Goal: Task Accomplishment & Management: Use online tool/utility

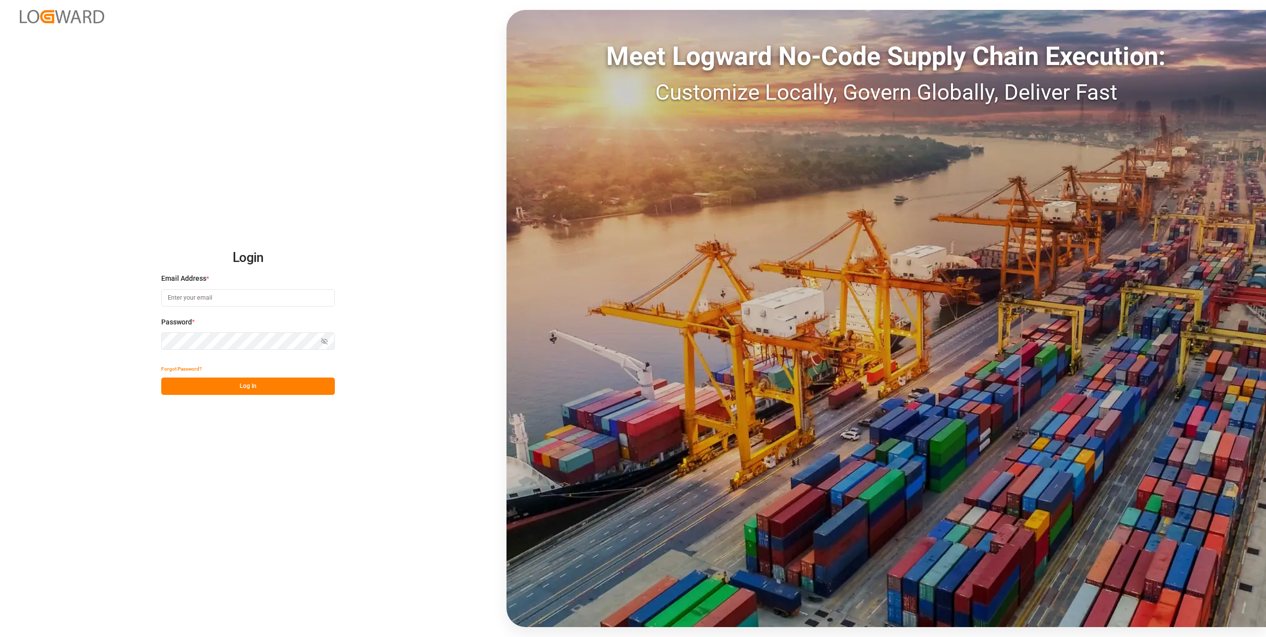
type input "[PERSON_NAME][EMAIL_ADDRESS][DOMAIN_NAME]"
click at [256, 382] on button "Log In" at bounding box center [248, 386] width 174 height 17
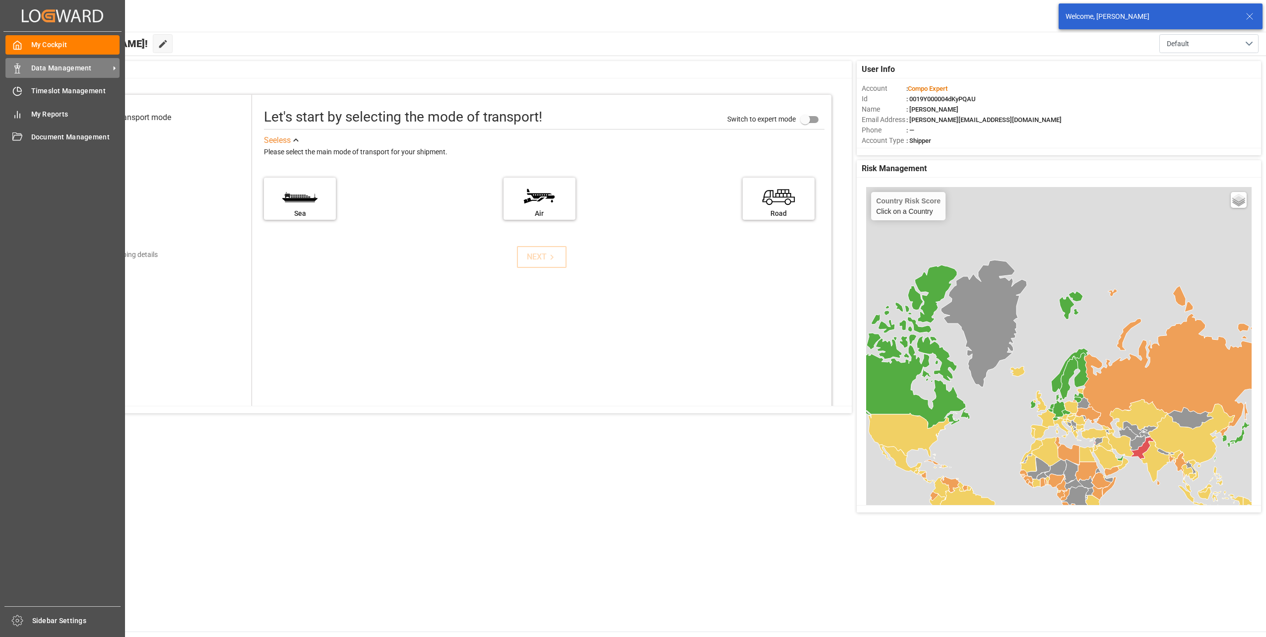
click at [29, 69] on div "Data Management Data Management" at bounding box center [62, 67] width 114 height 19
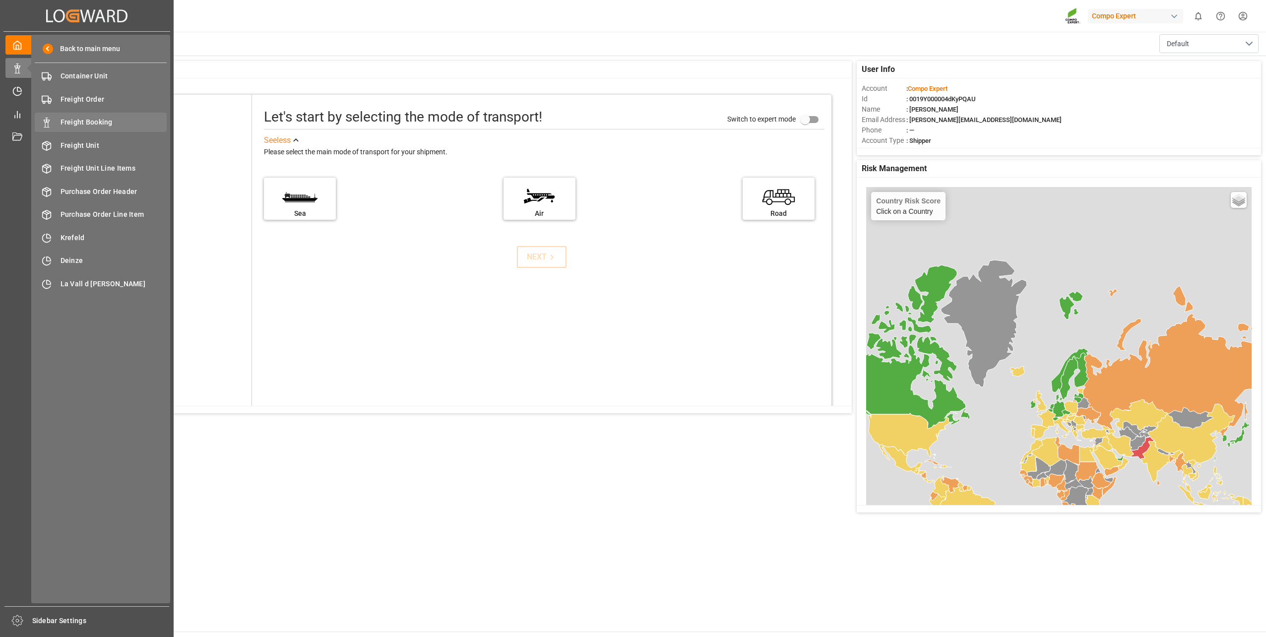
click at [92, 122] on span "Freight Booking" at bounding box center [114, 122] width 107 height 10
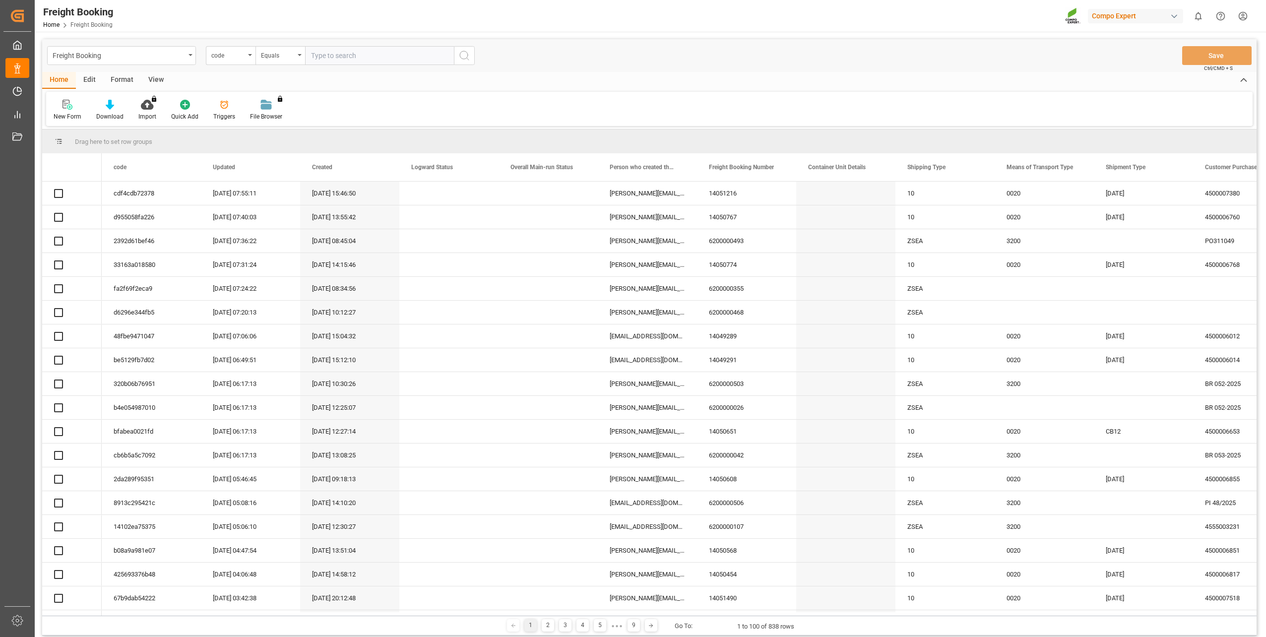
click at [235, 55] on div "code" at bounding box center [228, 54] width 34 height 11
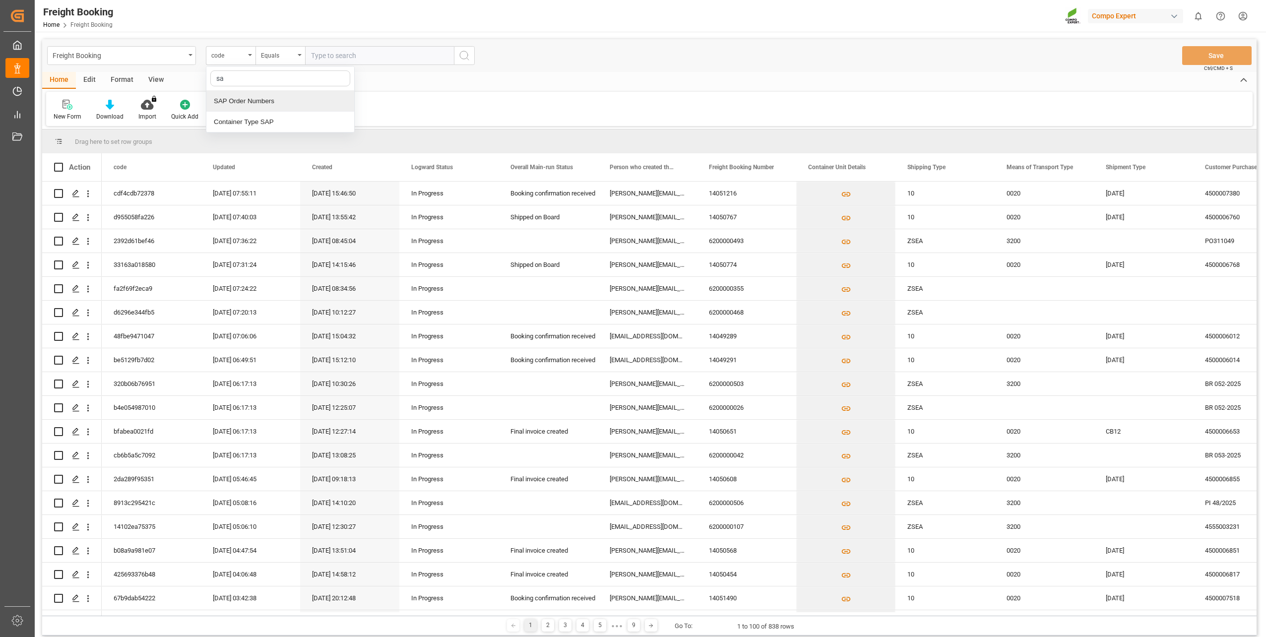
click at [230, 108] on div "SAP Order Numbers" at bounding box center [280, 101] width 148 height 21
click at [268, 60] on div "Equals" at bounding box center [281, 55] width 50 height 19
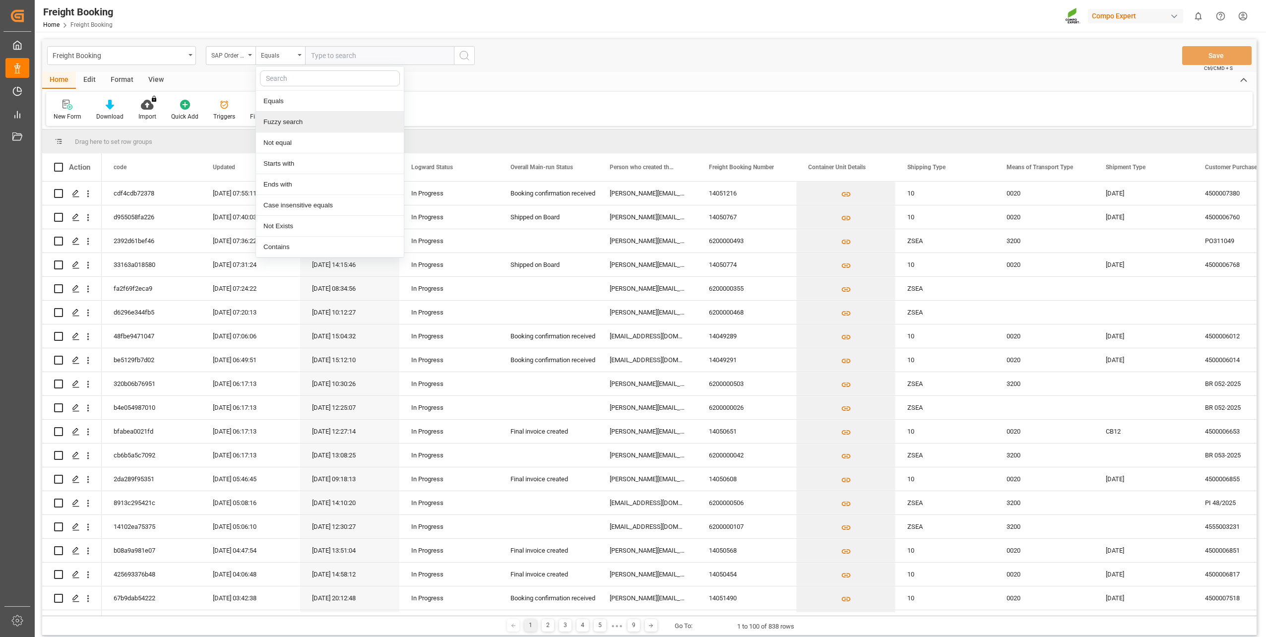
click at [277, 118] on div "Fuzzy search" at bounding box center [330, 122] width 148 height 21
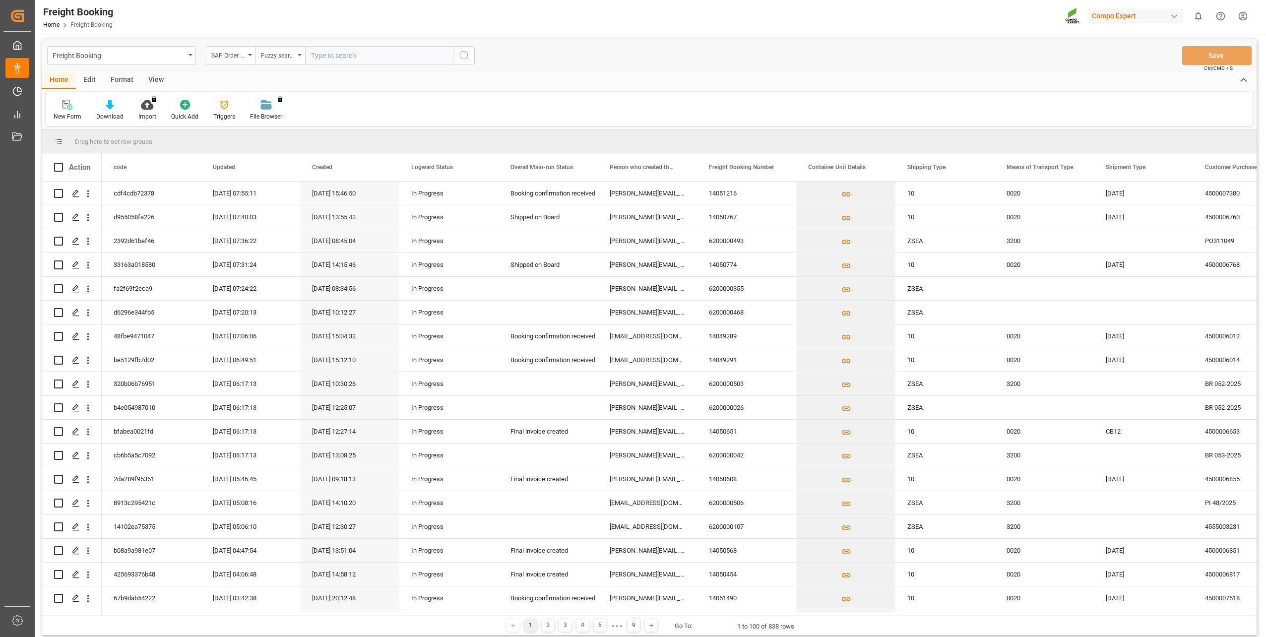
click at [324, 70] on div "Freight Booking SAP Order Numbers Fuzzy search Save Ctrl/CMD + S" at bounding box center [649, 55] width 1215 height 33
click at [336, 56] on input "text" at bounding box center [379, 55] width 149 height 19
type input "2000000778"
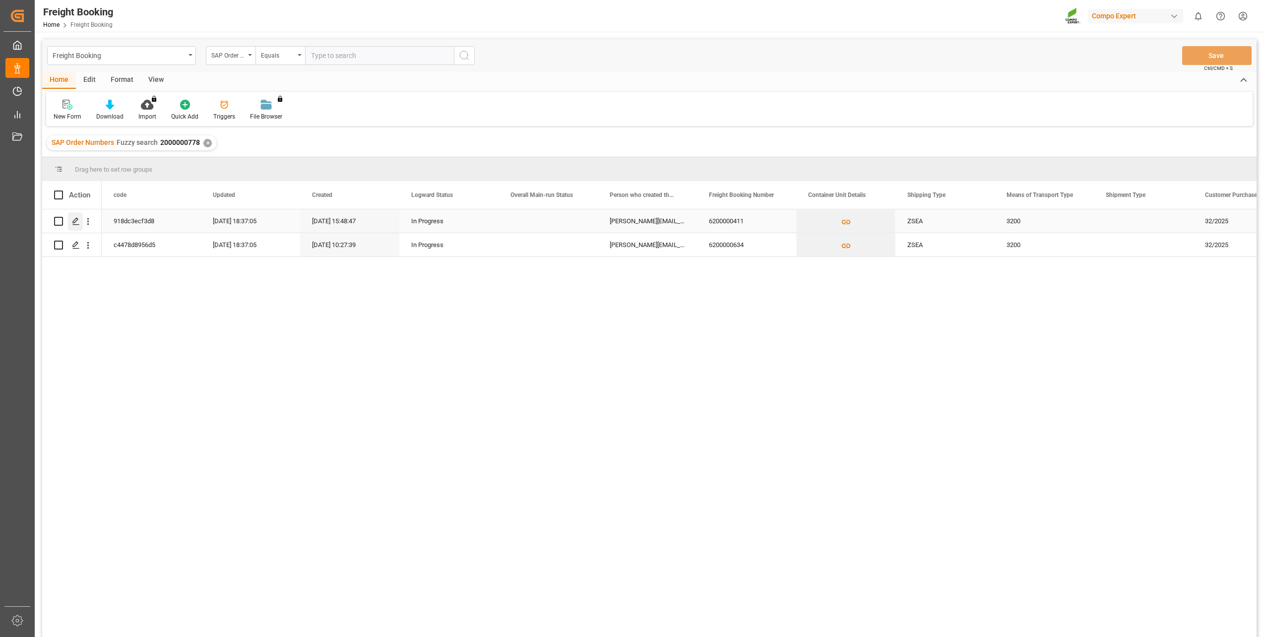
click at [72, 224] on icon "Press SPACE to select this row." at bounding box center [76, 221] width 8 height 8
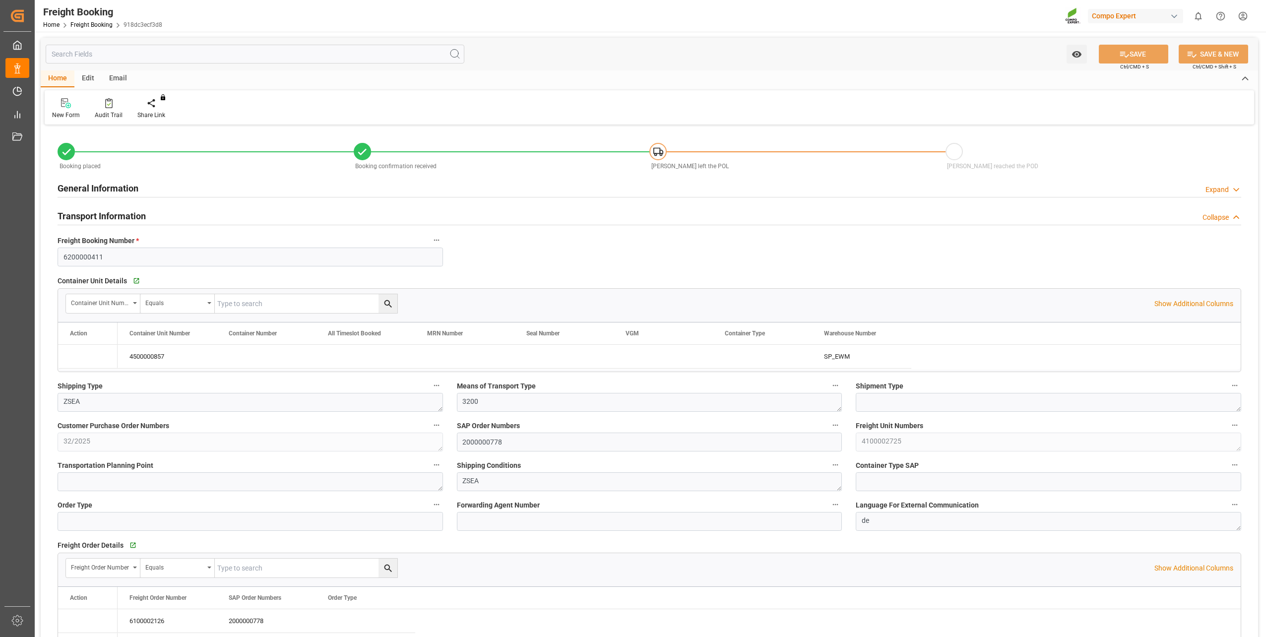
type input "Hapag [PERSON_NAME]"
type input "Hapag Lloyd Aktiengesellschaft"
type input "9723277"
type input "BEANR"
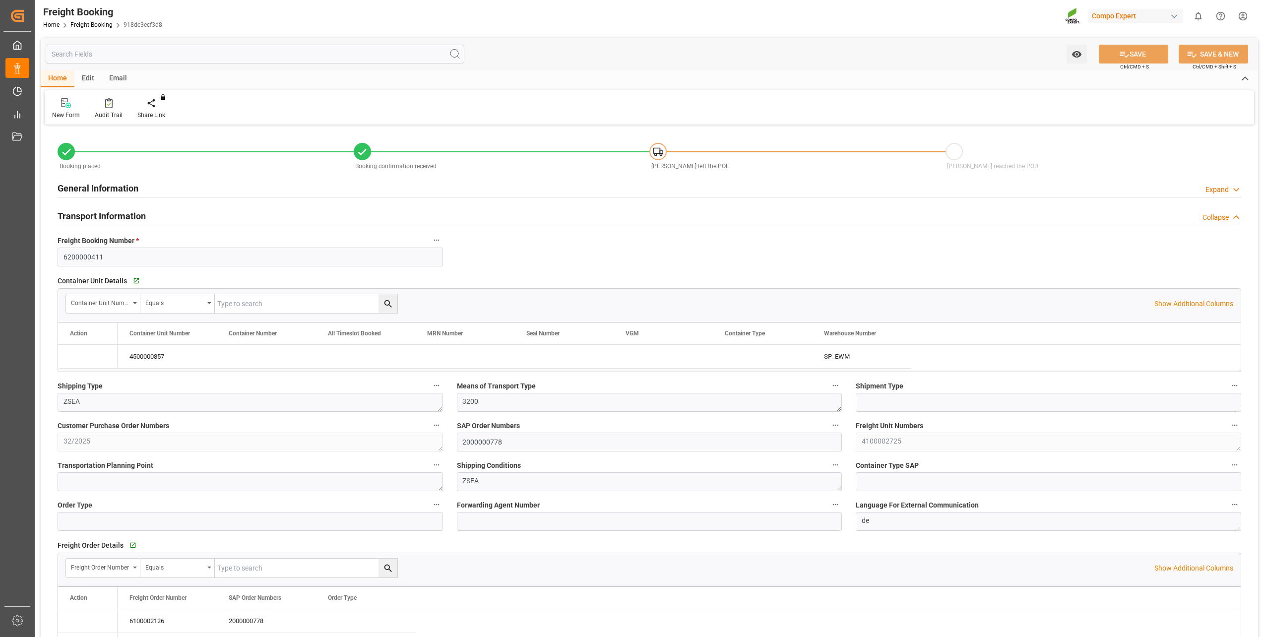
type input "ECPSJ"
type input "0"
type input "14262"
type input "[DATE] 01:00"
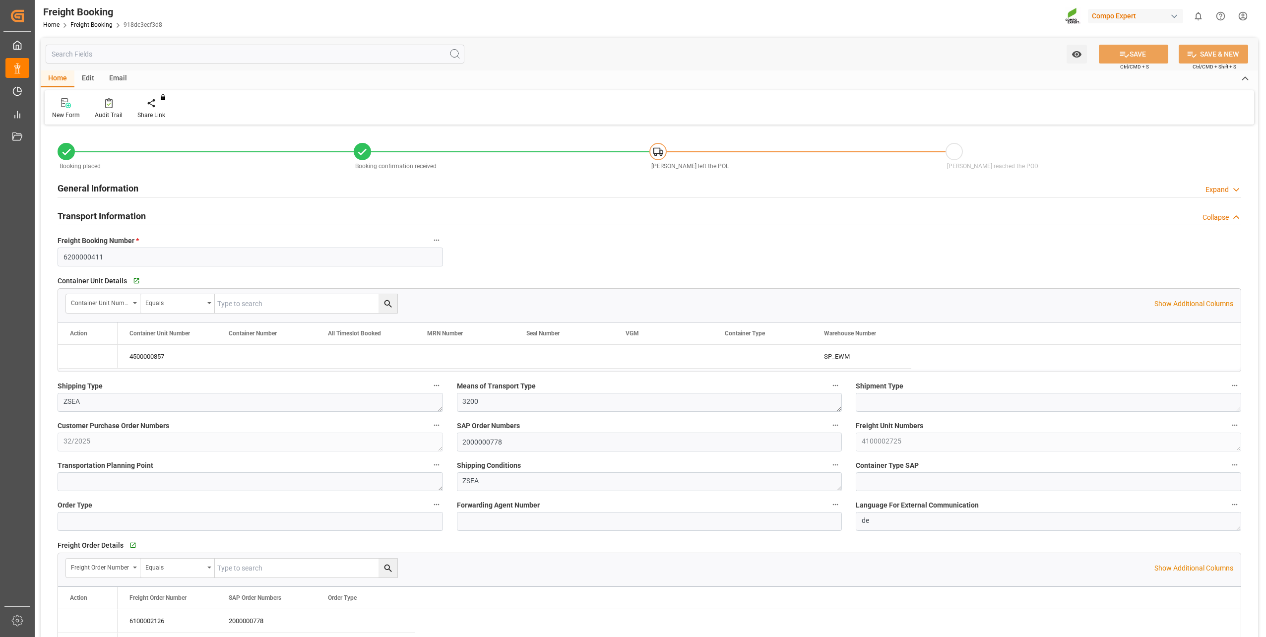
type input "[DATE] 06:00"
type input "[DATE] 22:00"
type input "[DATE] 17:00"
type input "[DATE] 15:48"
type input "[DATE] 16:09"
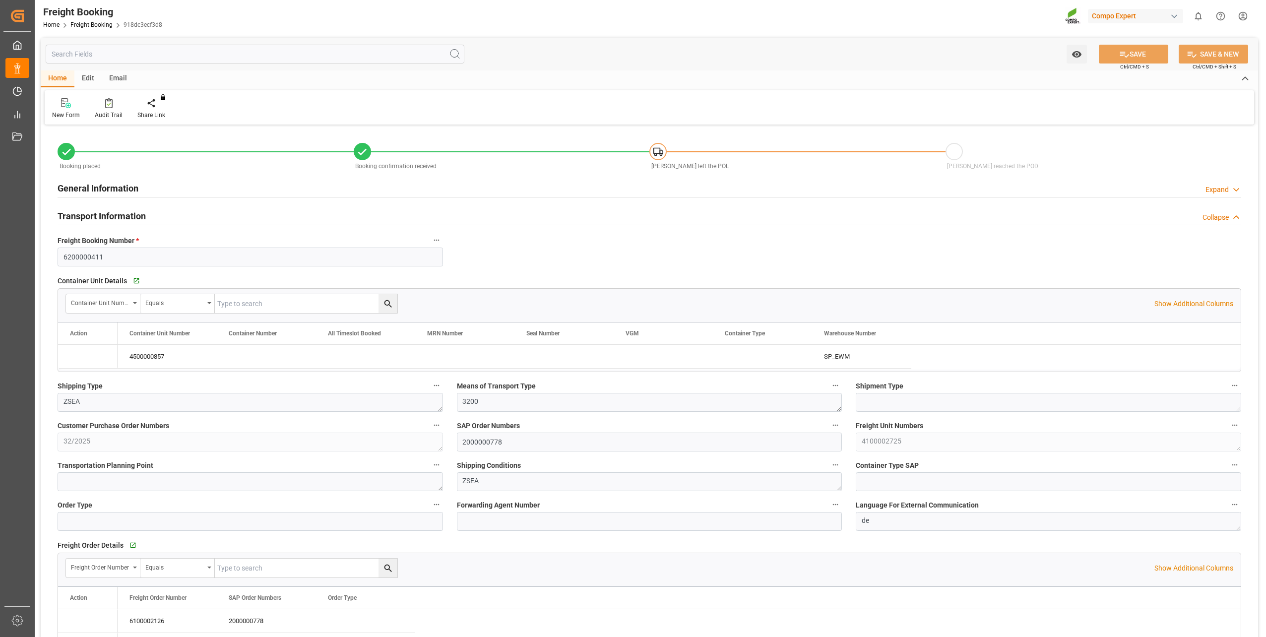
type input "[DATE] 16:09"
type input "[DATE] 10:59"
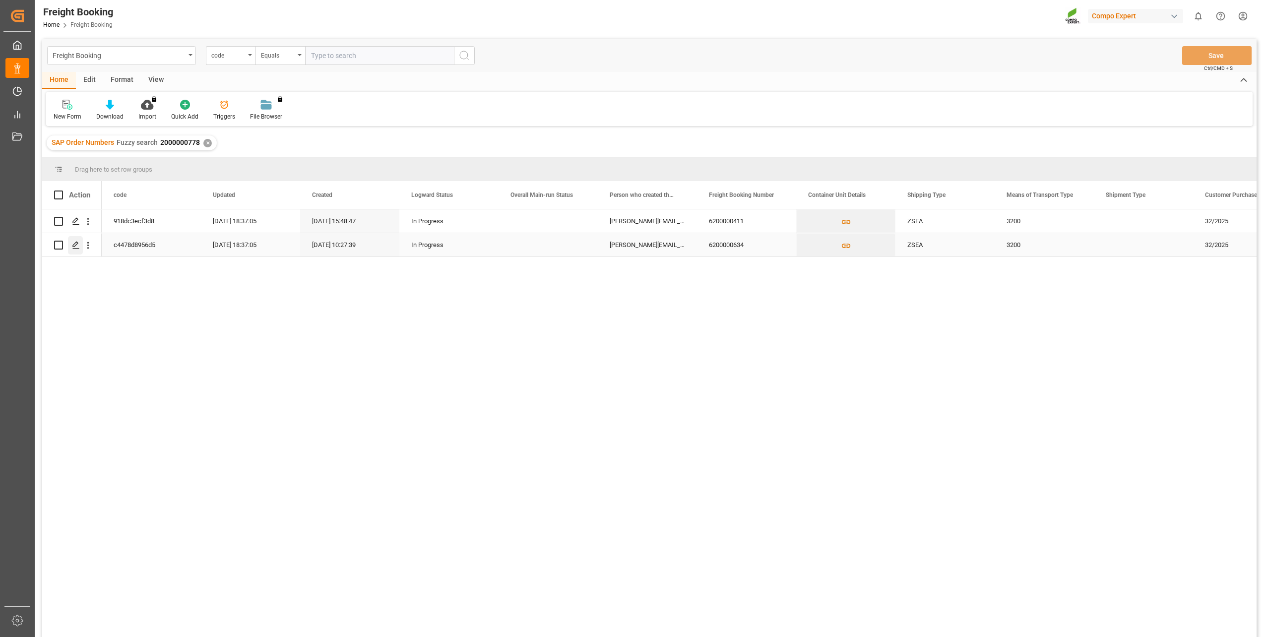
click at [74, 243] on icon "Press SPACE to select this row." at bounding box center [76, 245] width 8 height 8
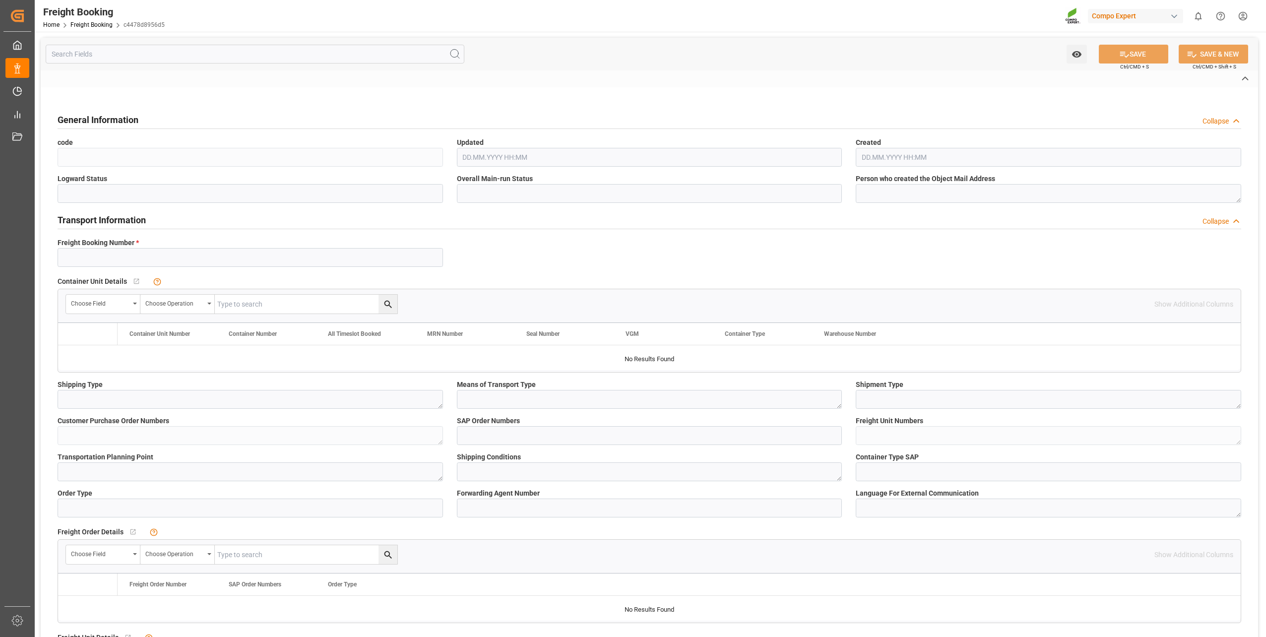
type input "6200000634"
type textarea "ZSEA"
type textarea "3200"
type textarea "32/2025"
type input "2000000778"
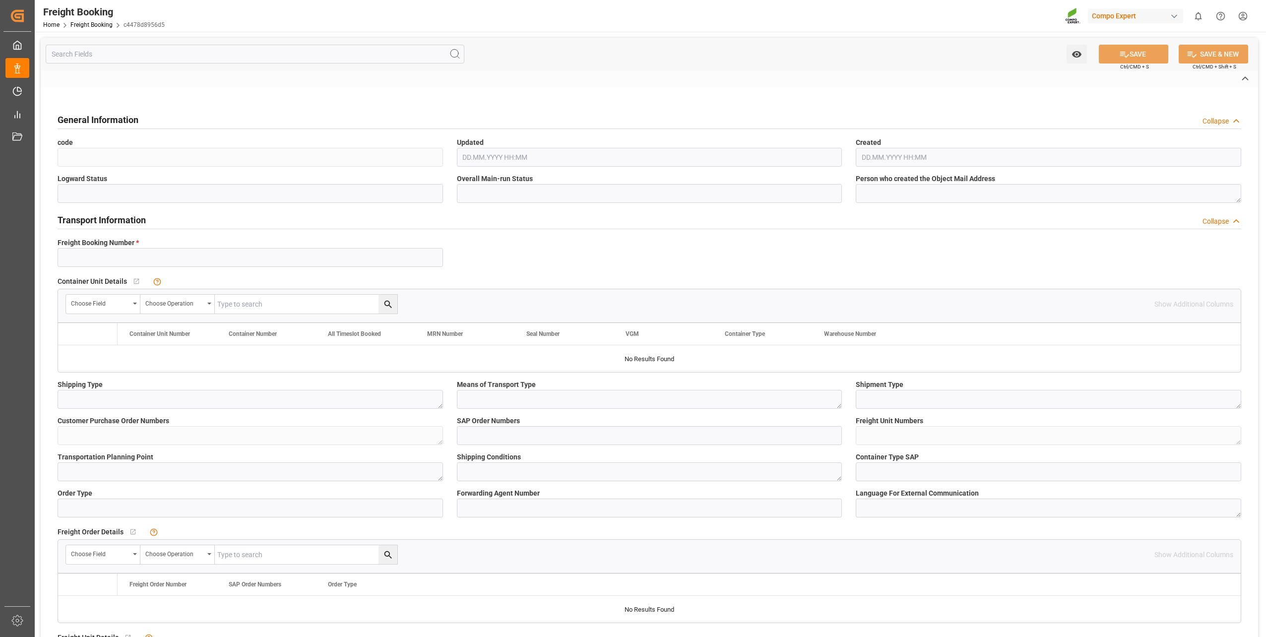
type textarea "4100005576; 4100005574"
type textarea "ZSEA"
type textarea "de"
type input "HLCU"
type input "15092336"
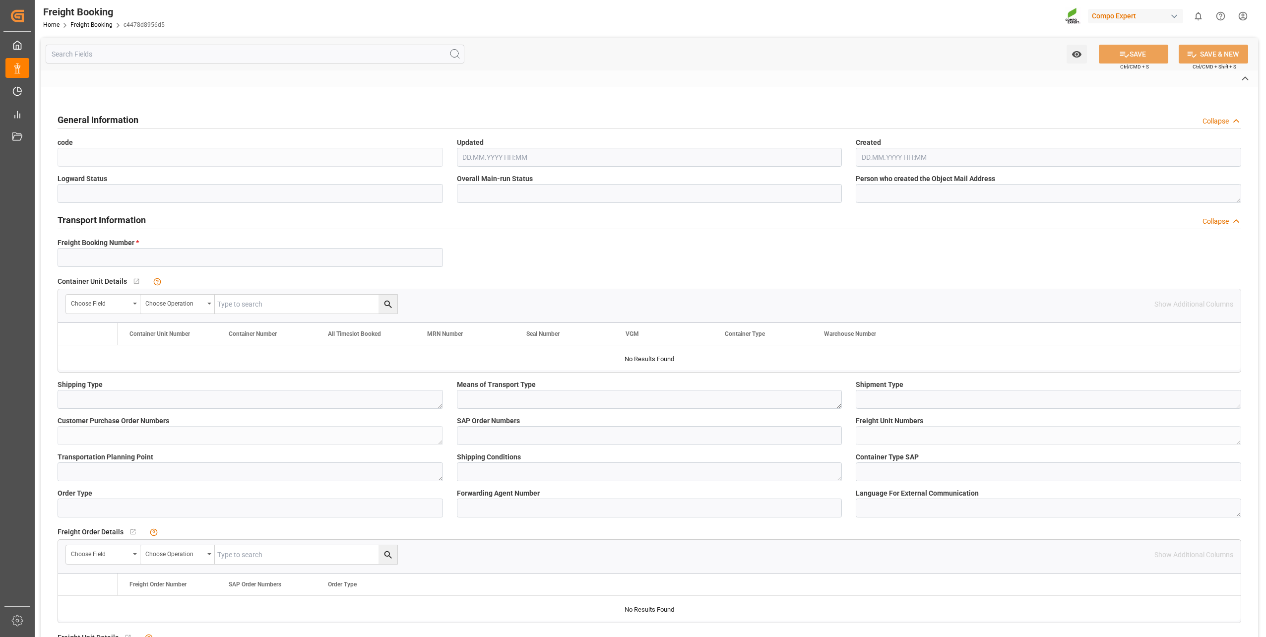
type input "ISTANBUL EXPRESS"
type input "[GEOGRAPHIC_DATA]"
type input "Posorja"
type textarea "CIF"
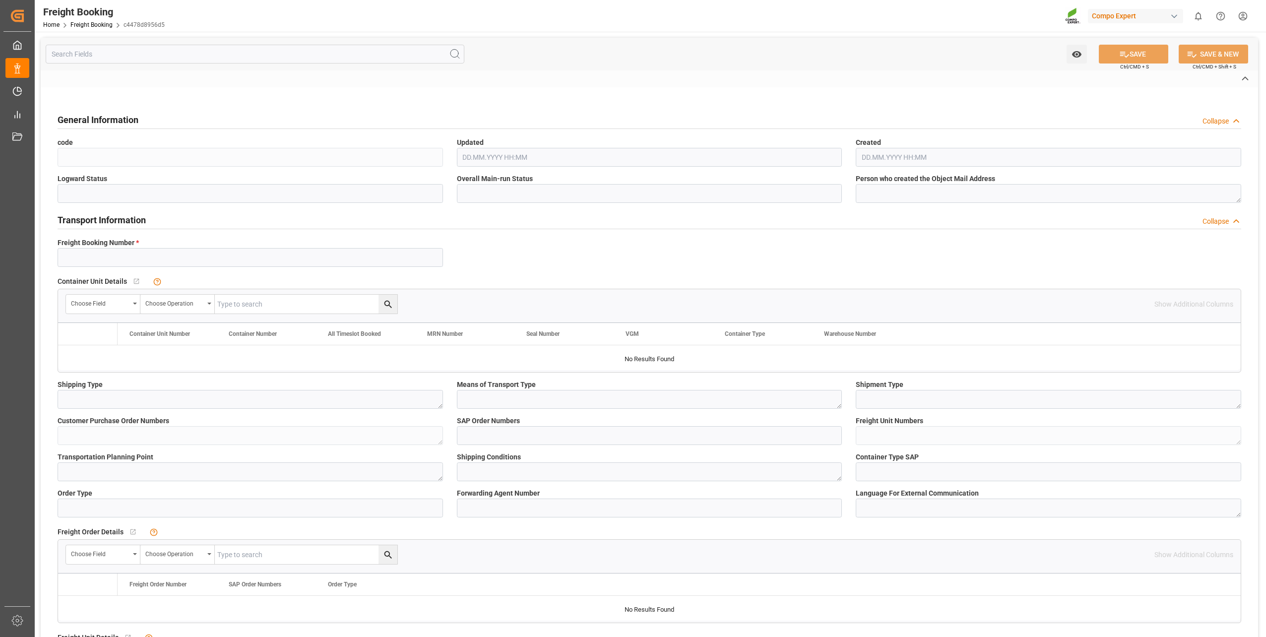
type textarea "SP_EWM"
type textarea "BFL Kelp LG1 1000L IBC (WW) BFL BORO SL 10%B 1000L IBC (2024) MTO"
type textarea "2504302000 4379502528"
type input "SP_EWM"
type input "Logistics Service Provider"
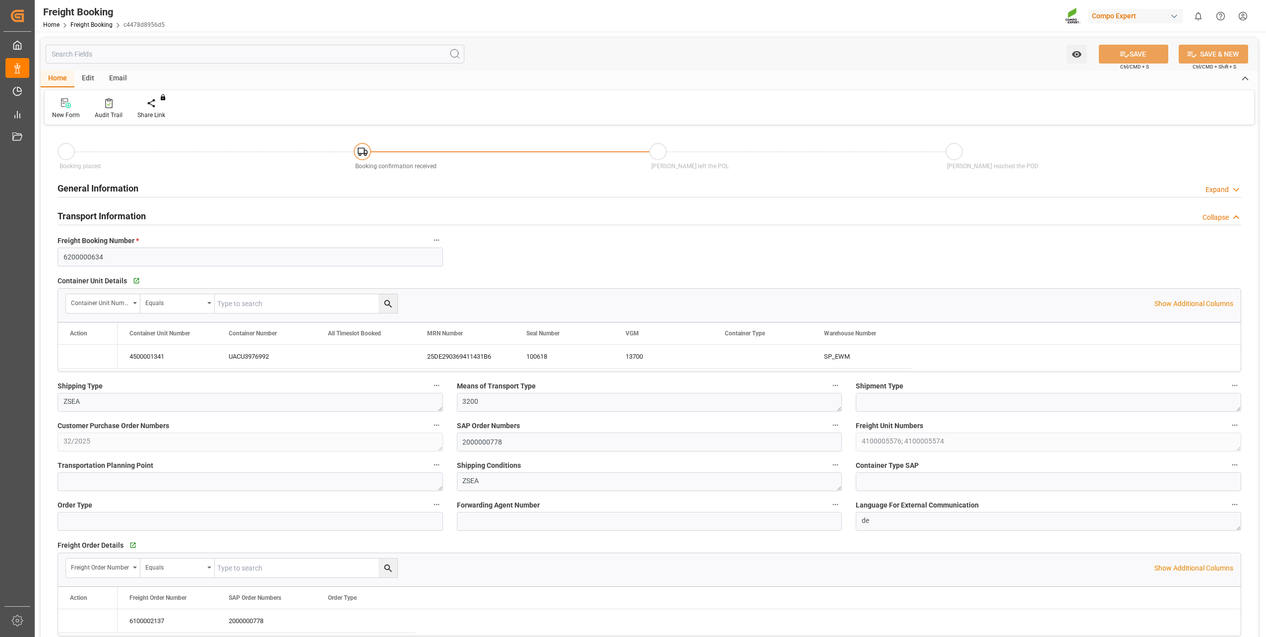
type input "Hapag [PERSON_NAME]"
type input "Hapag Lloyd Aktiengesellschaft"
type input "9723277"
type input "BEANR"
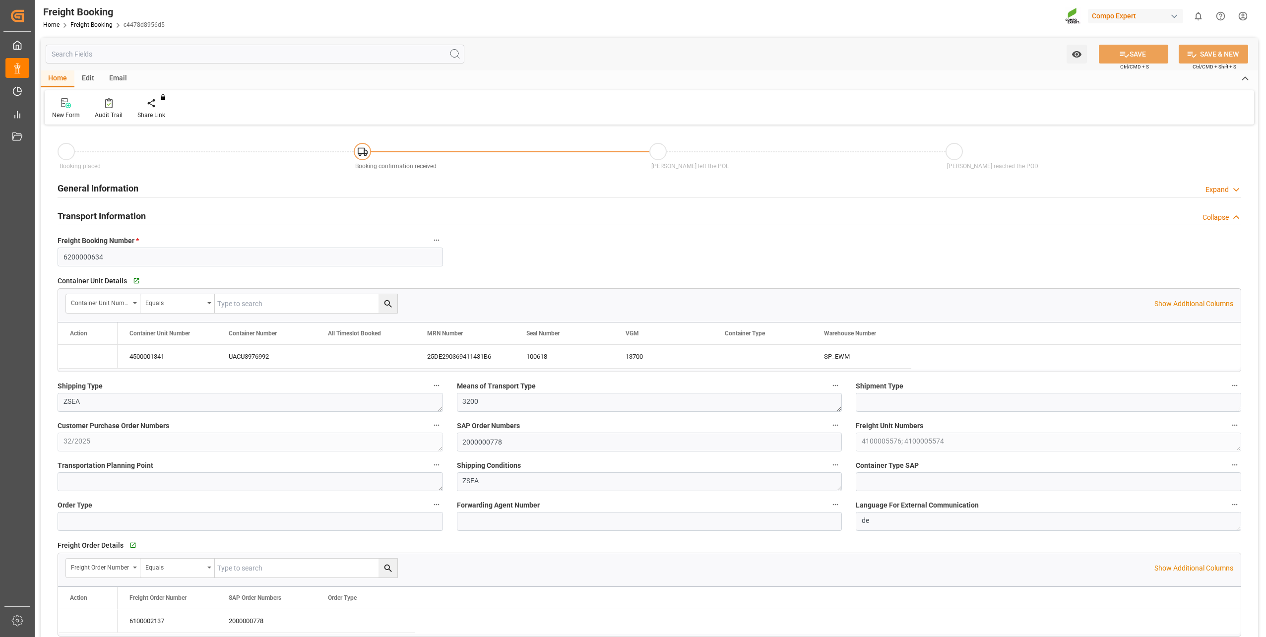
type input "ECPSJ"
type input "0"
type input "16442"
type input "[DATE] 01:00"
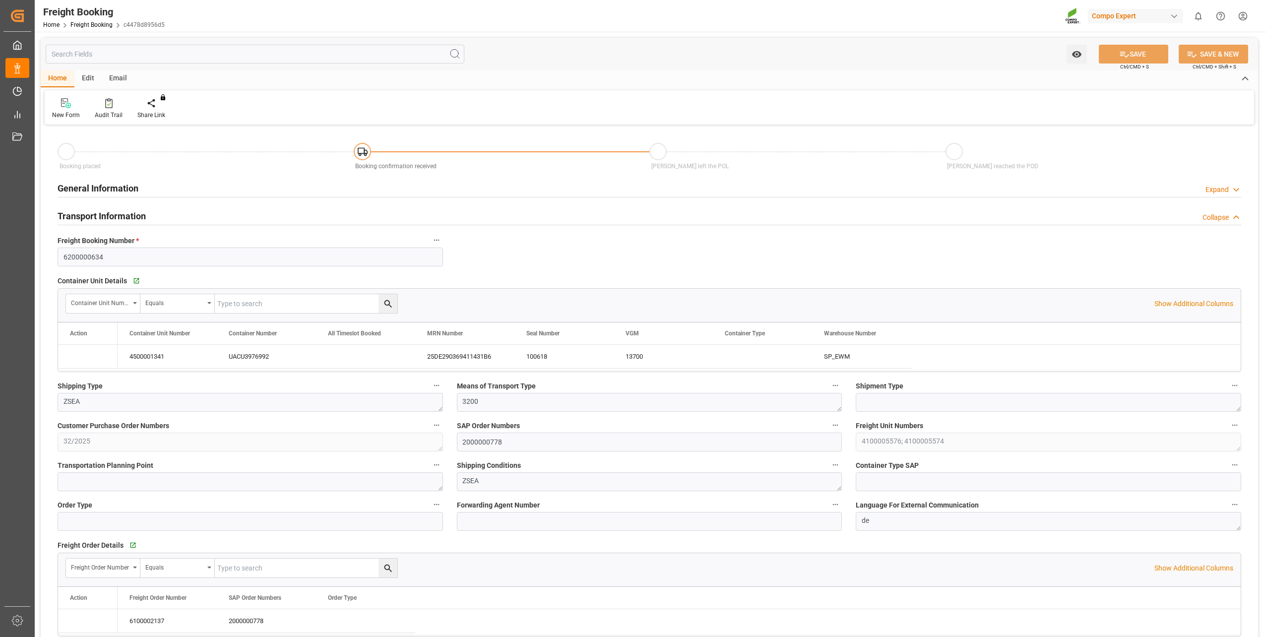
type input "[DATE] 01:00"
type input "[DATE] 22:00"
type input "[DATE] 17:00"
type input "[DATE] 10:27"
type input "[DATE] 10:31"
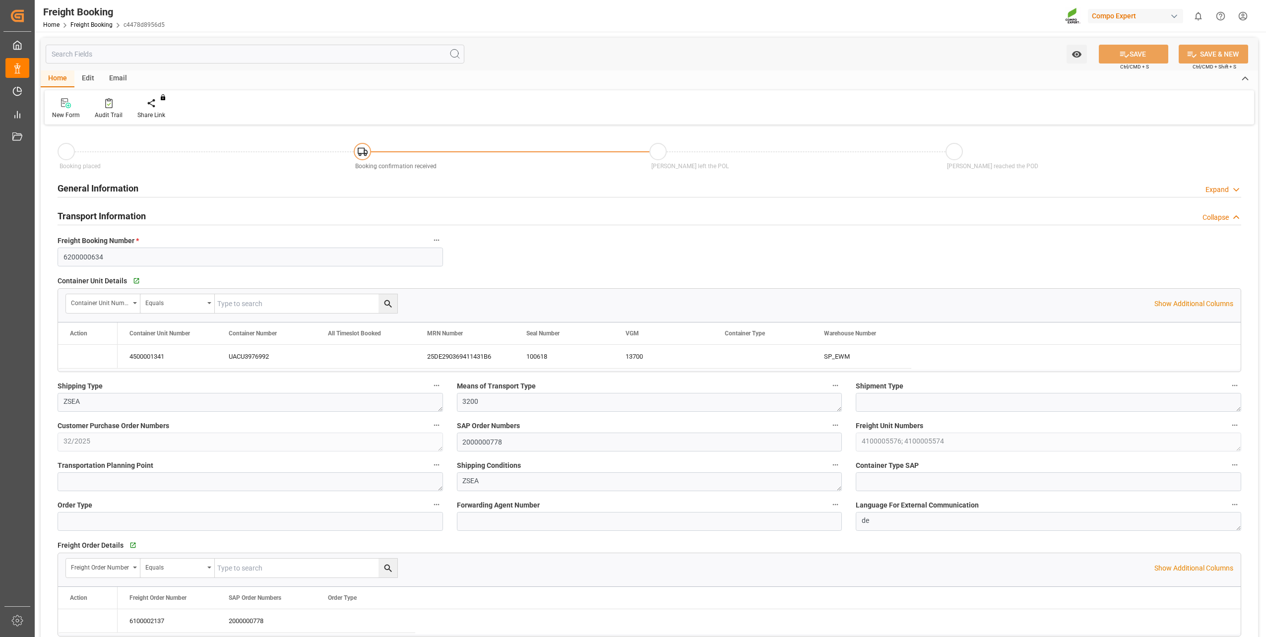
type input "[DATE] 10:31"
type input "[DATE] 12:34"
drag, startPoint x: 132, startPoint y: 359, endPoint x: 872, endPoint y: 374, distance: 740.0
click at [916, 374] on div "Container Unit Details   Go to Container Unit Grid Container Unit Number Equals…" at bounding box center [650, 323] width 1198 height 106
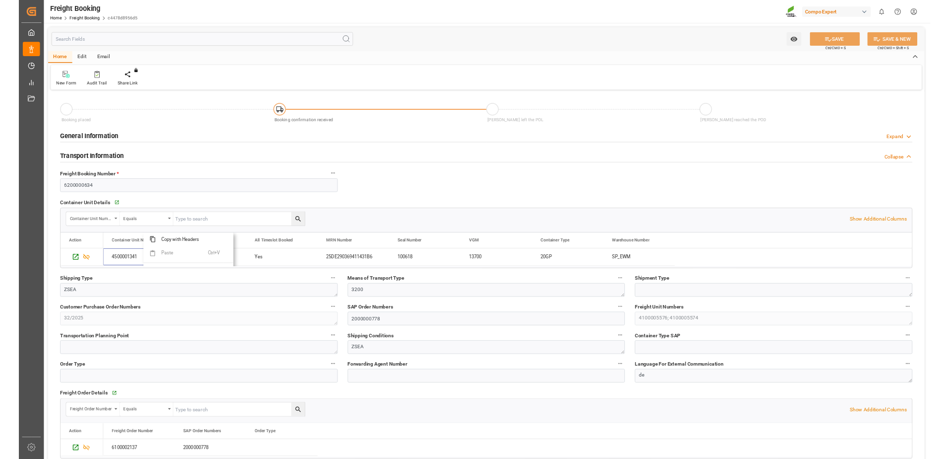
scroll to position [45, 0]
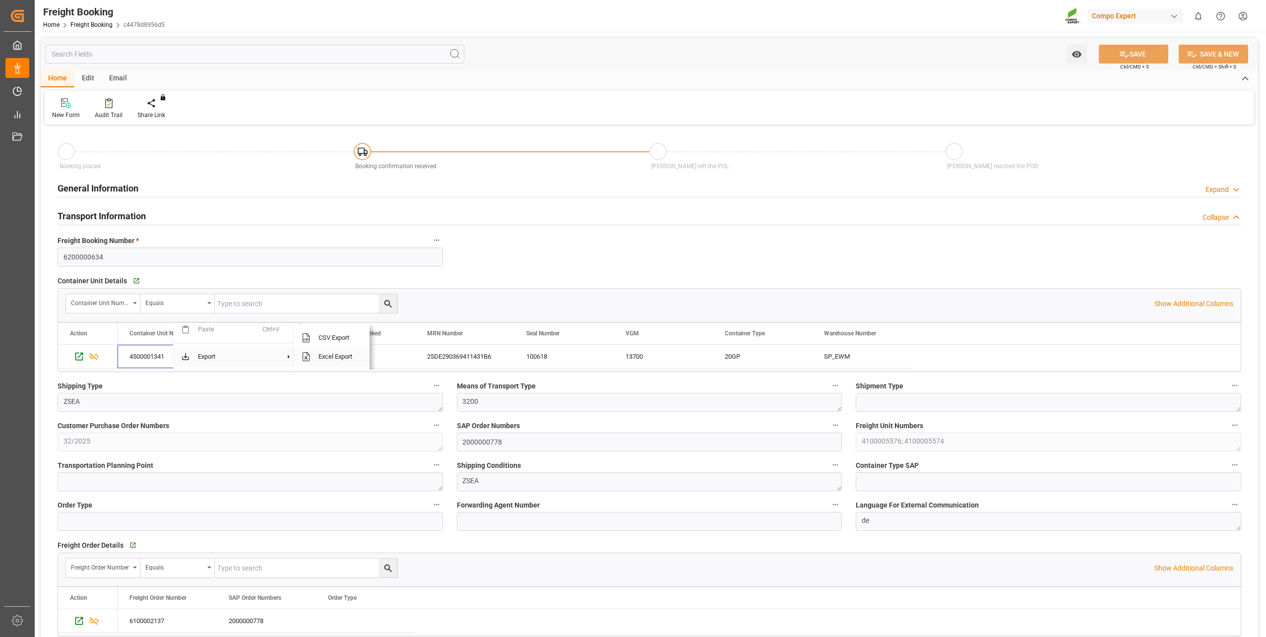
click at [314, 352] on span "Excel Export" at bounding box center [336, 356] width 51 height 19
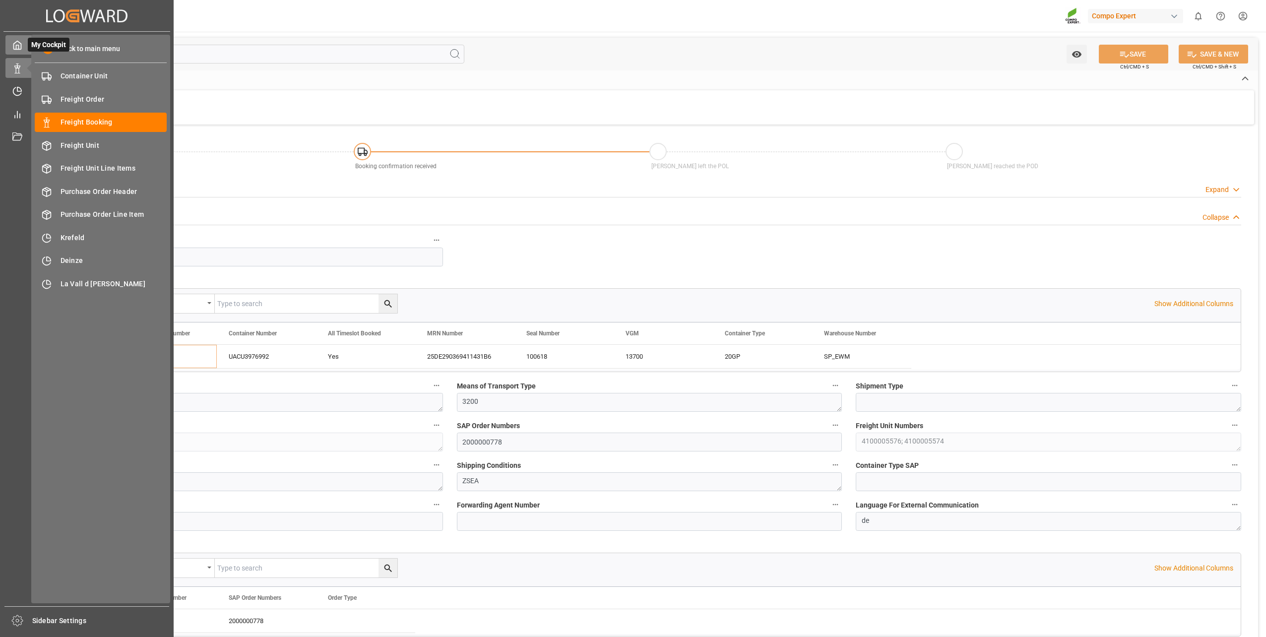
click at [29, 47] on span "My Cockpit" at bounding box center [49, 45] width 42 height 14
